Goal: Information Seeking & Learning: Learn about a topic

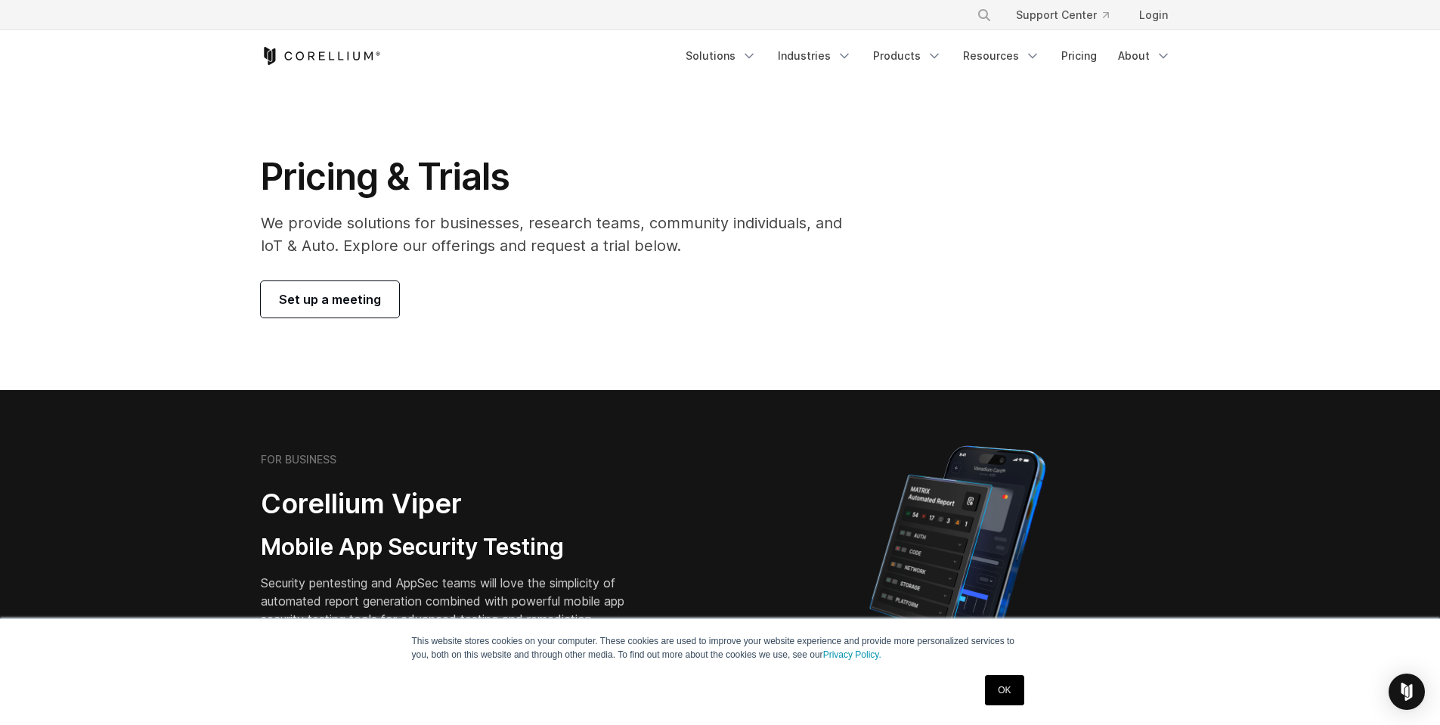
click at [131, 166] on section "Pricing & Trials We provide solutions for businesses, research teams, community…" at bounding box center [720, 236] width 1440 height 308
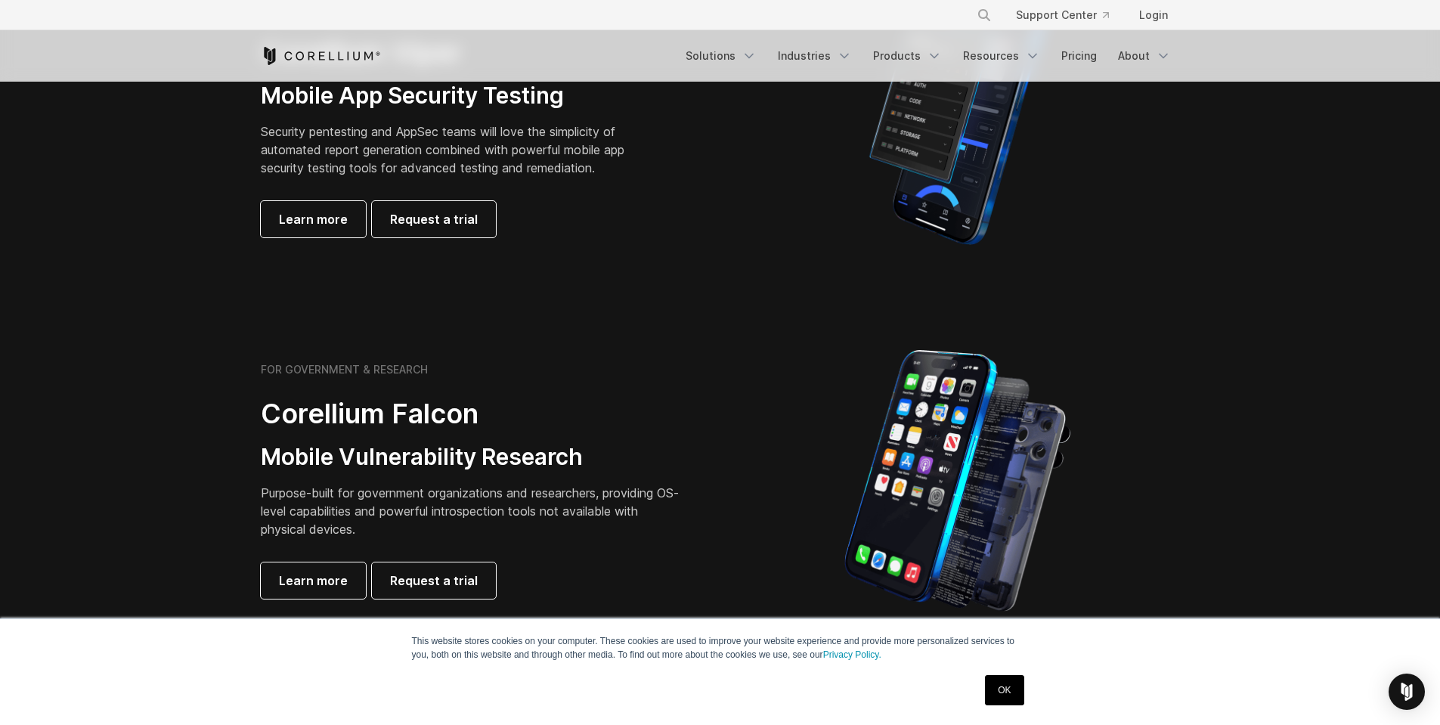
scroll to position [227, 0]
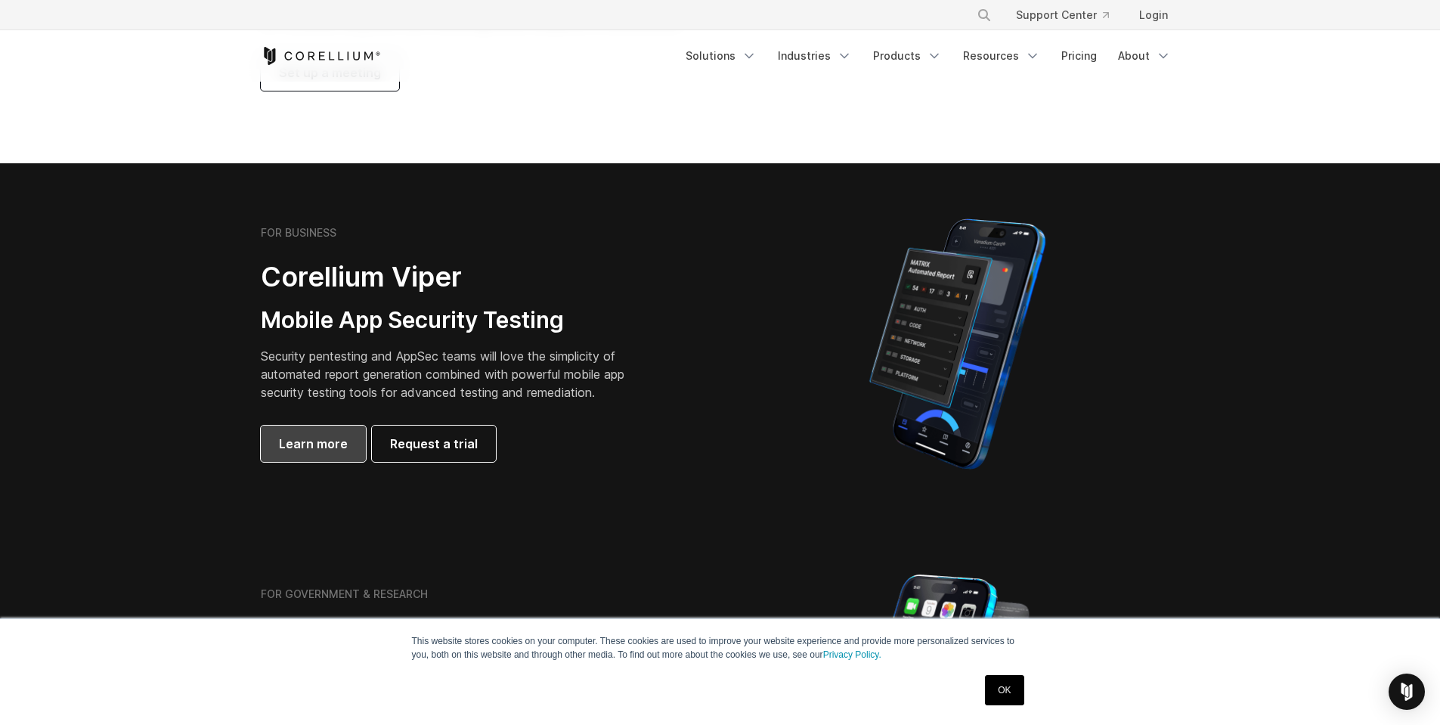
click at [312, 444] on span "Learn more" at bounding box center [313, 444] width 69 height 18
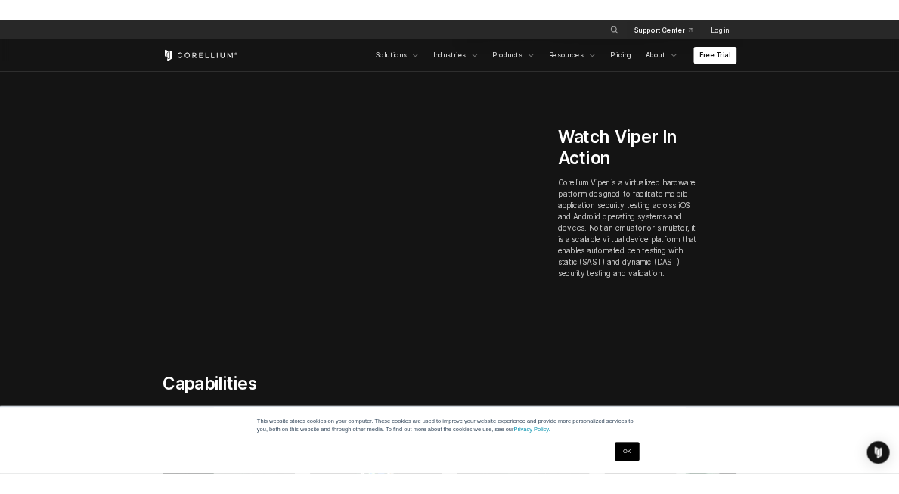
scroll to position [369, 0]
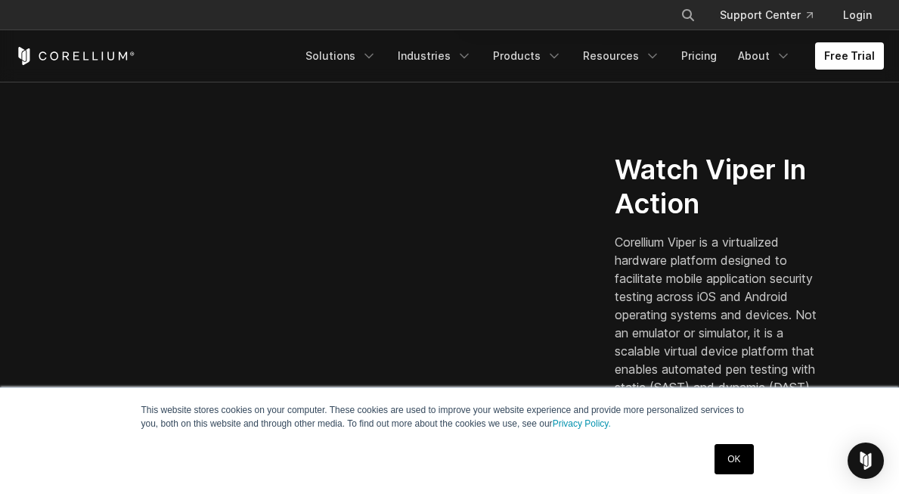
click at [188, 23] on div "× Search our site... Support Center Login" at bounding box center [449, 15] width 869 height 27
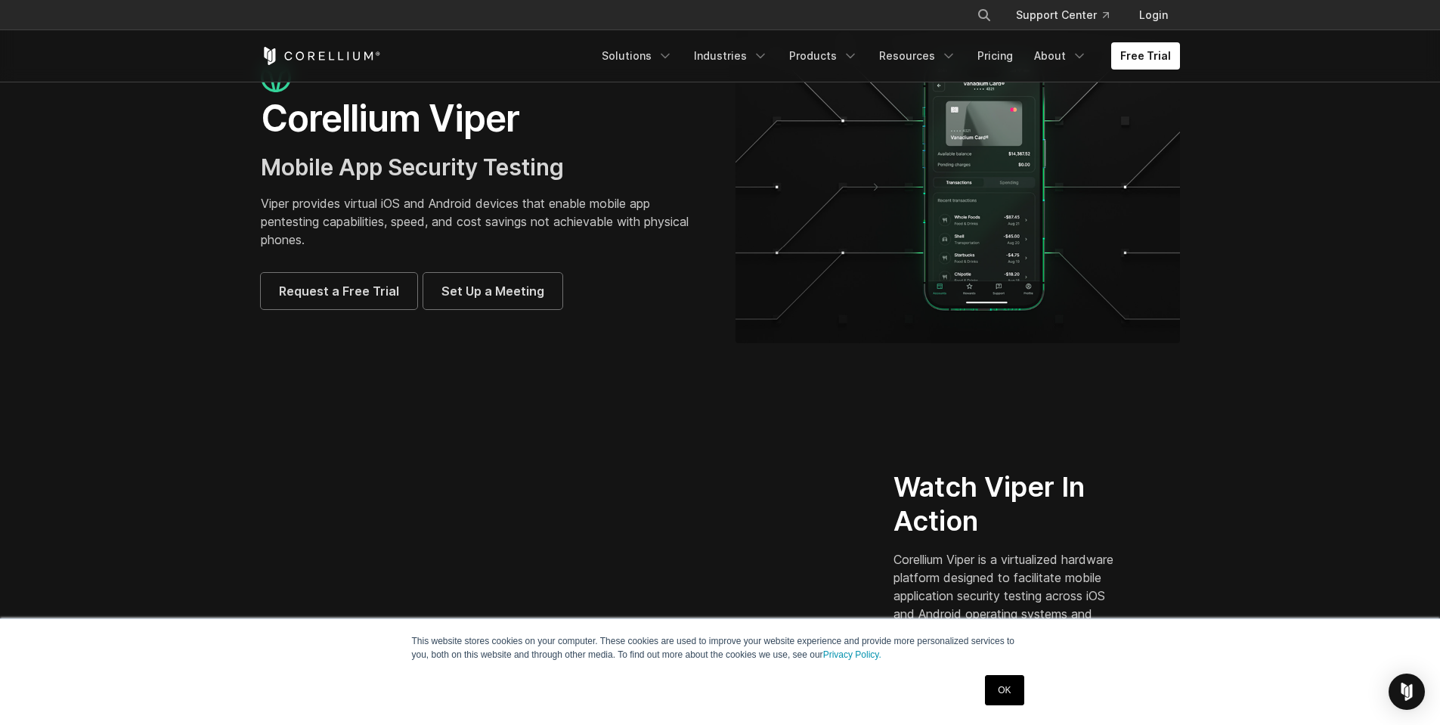
scroll to position [0, 0]
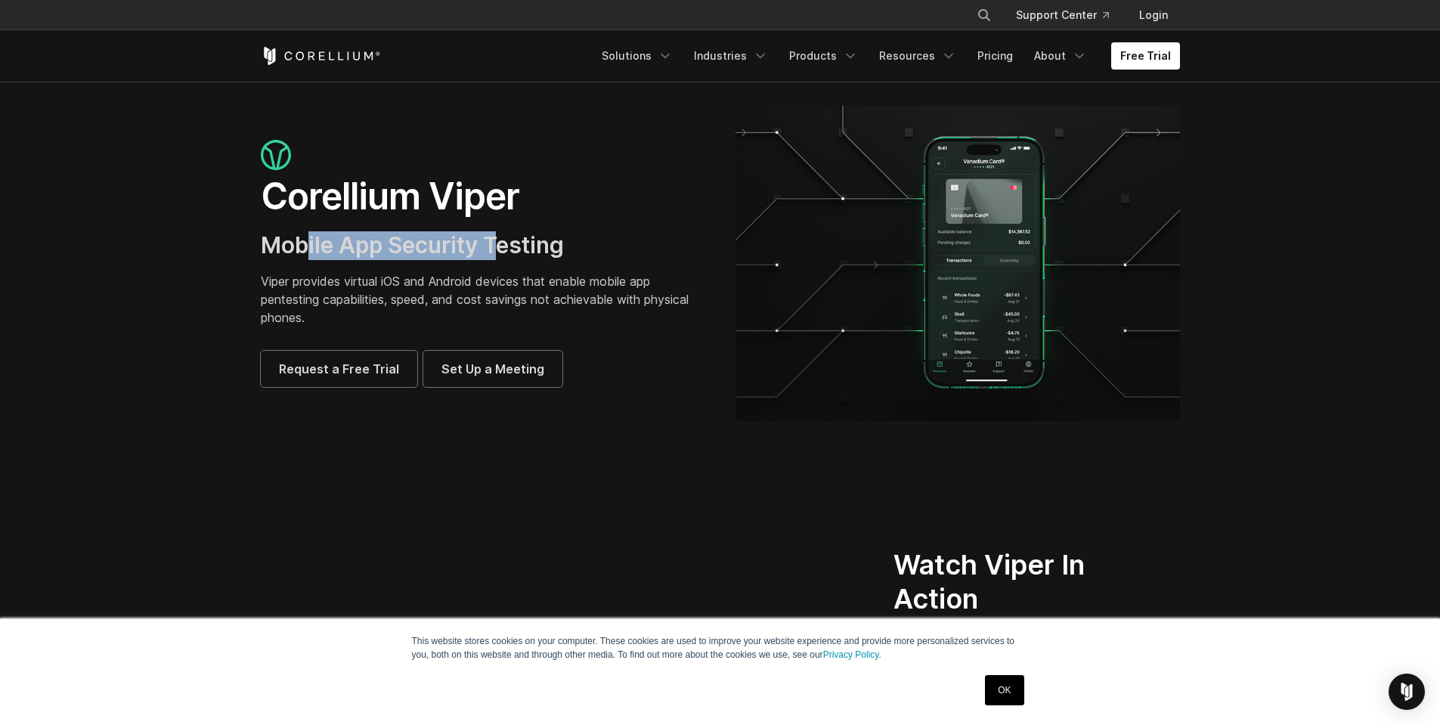
drag, startPoint x: 306, startPoint y: 245, endPoint x: 506, endPoint y: 251, distance: 199.7
click at [506, 251] on span "Mobile App Security Testing" at bounding box center [412, 244] width 303 height 27
click at [187, 256] on section "Corellium Viper Mobile App Security Testing Viper provides virtual iOS and Andr…" at bounding box center [720, 270] width 1440 height 376
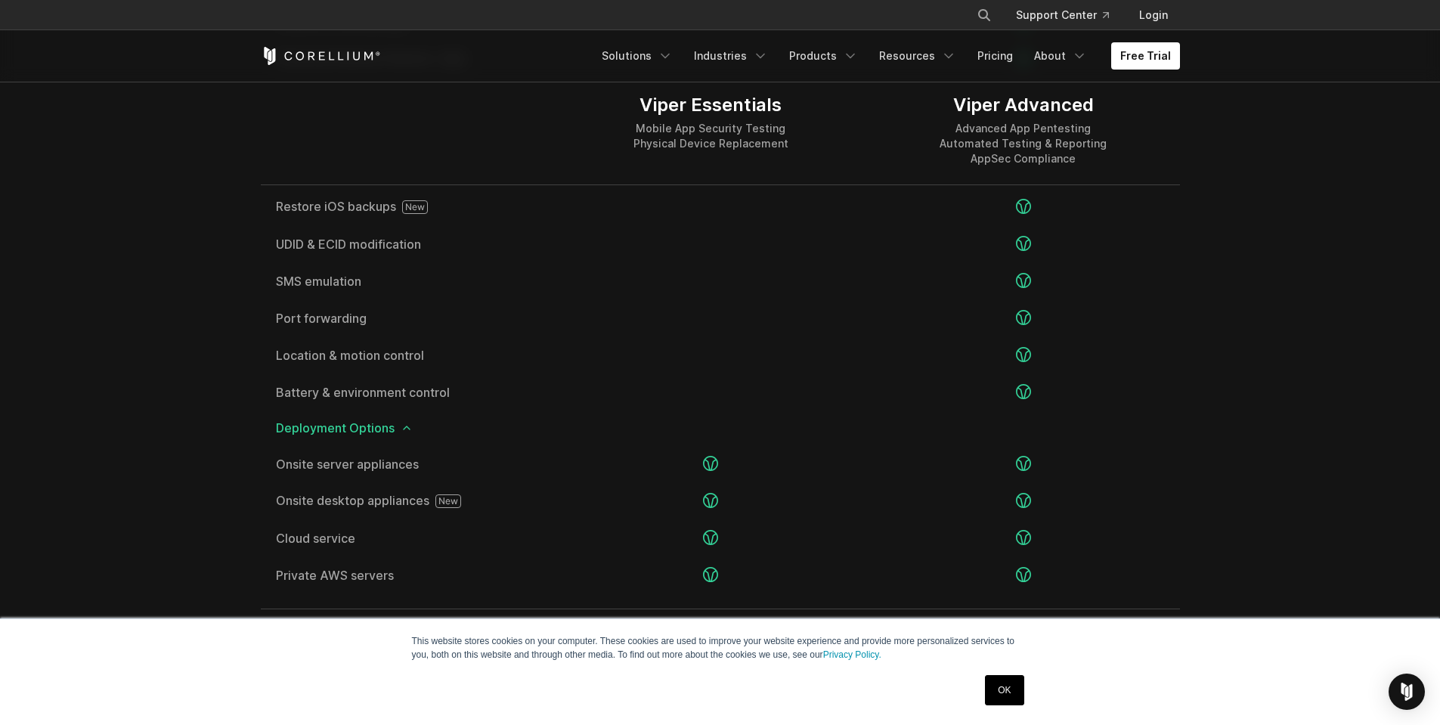
scroll to position [3024, 0]
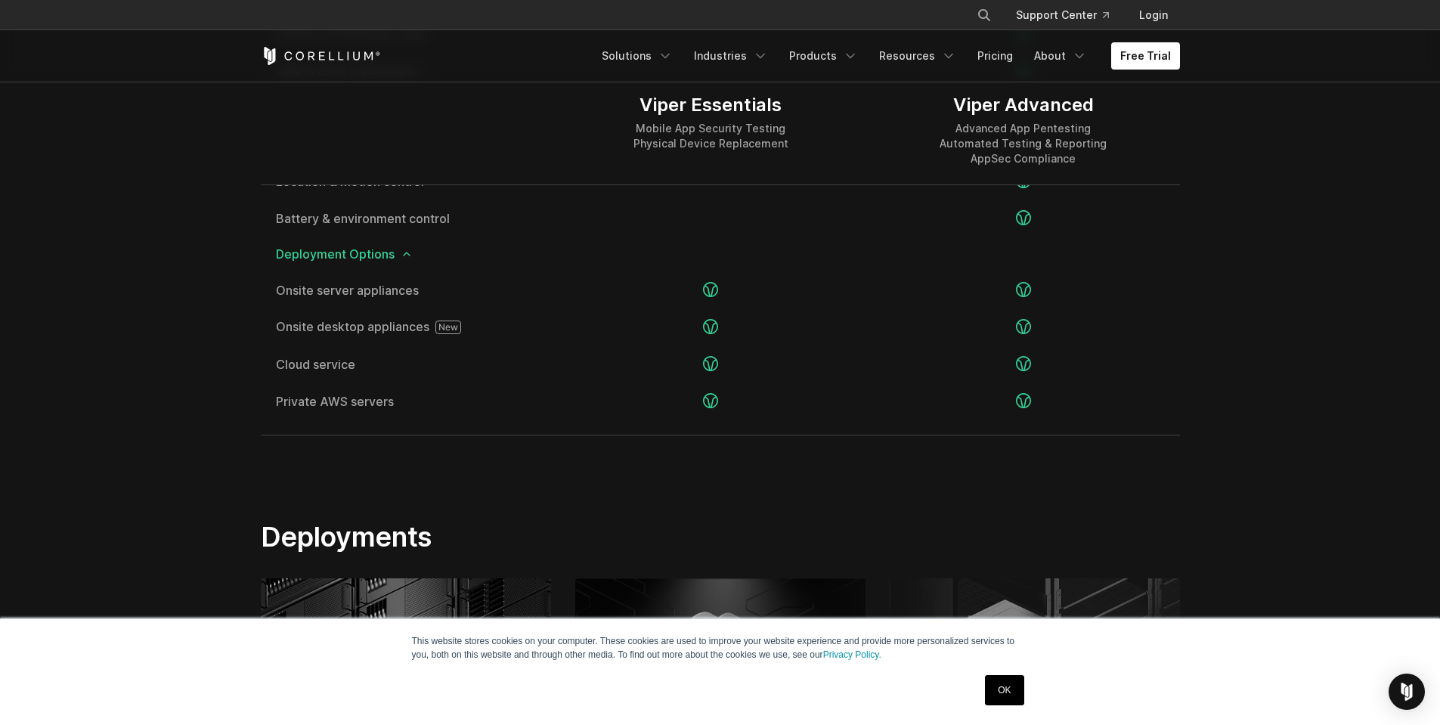
click at [1014, 694] on link "OK" at bounding box center [1004, 690] width 39 height 30
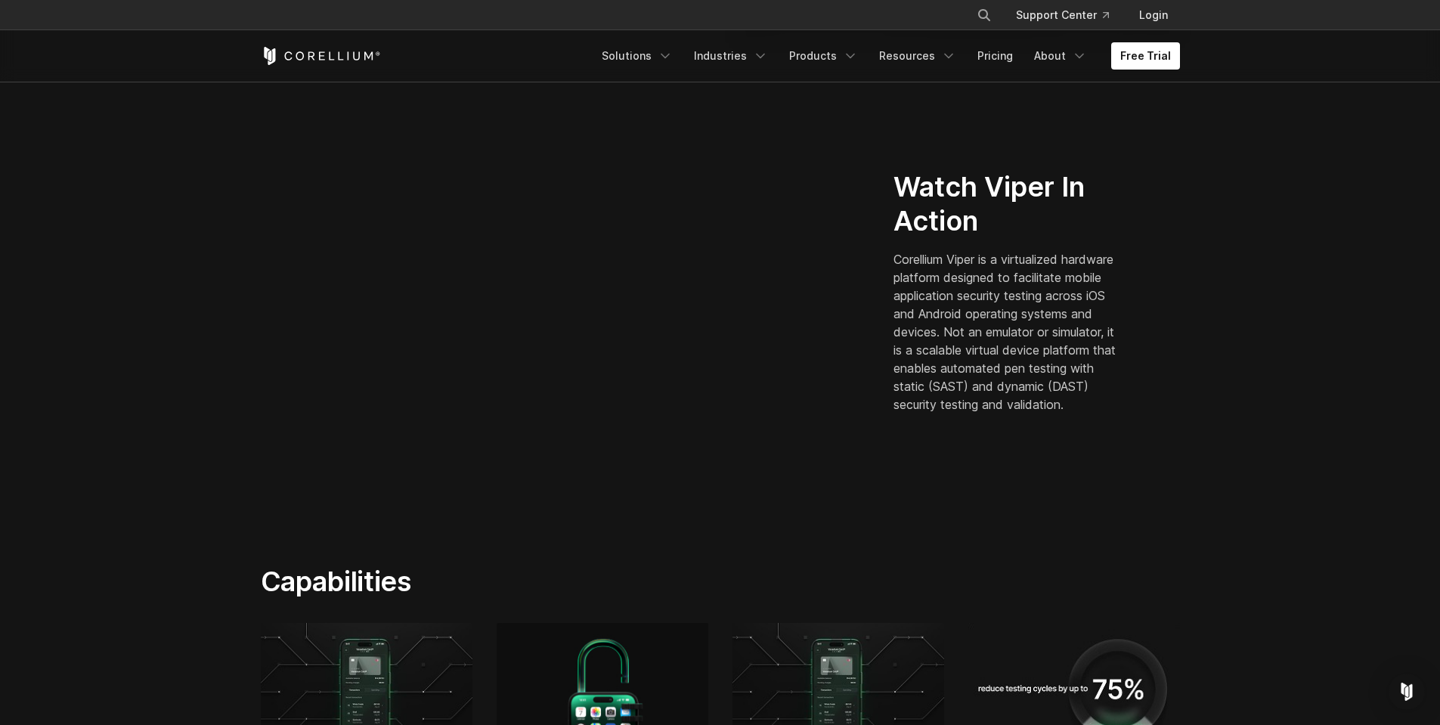
scroll to position [0, 0]
